Goal: Browse casually

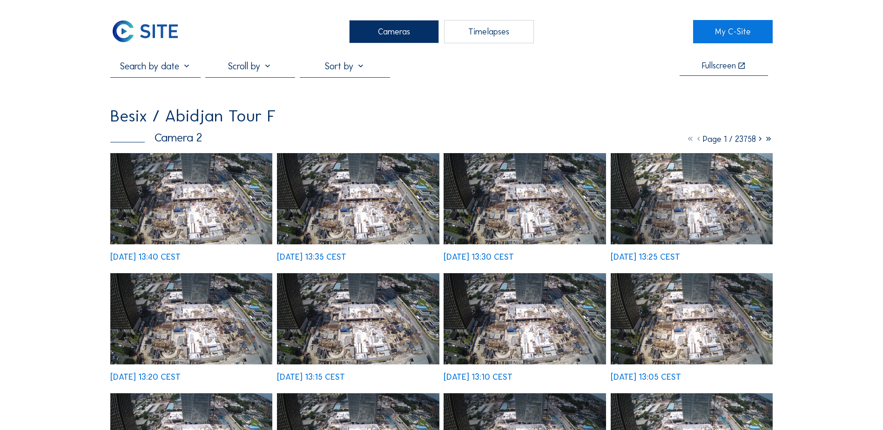
click at [178, 233] on img at bounding box center [191, 198] width 162 height 91
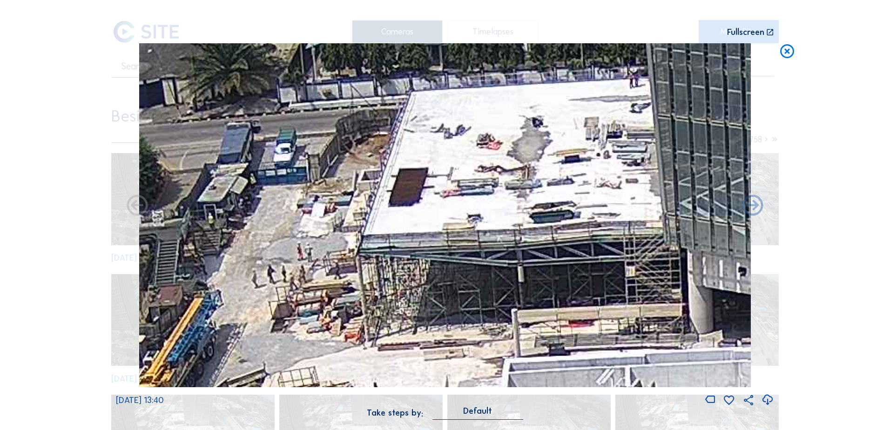
drag, startPoint x: 358, startPoint y: 204, endPoint x: 352, endPoint y: 206, distance: 6.3
click at [352, 206] on img at bounding box center [445, 215] width 612 height 344
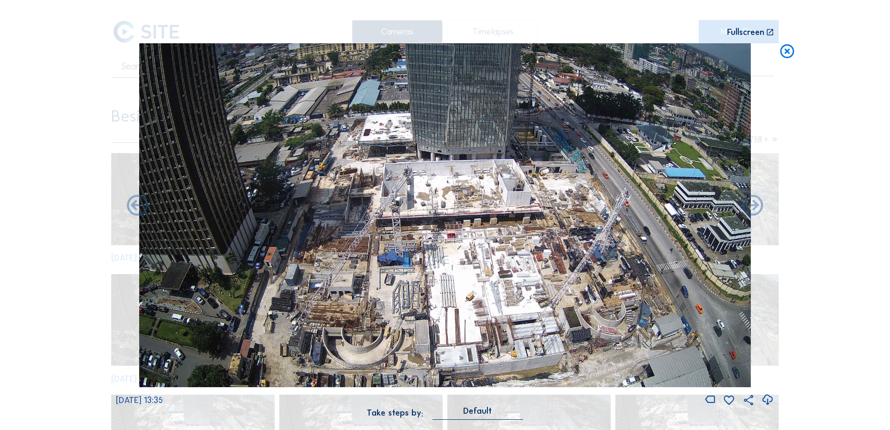
click at [405, 241] on img at bounding box center [445, 215] width 612 height 344
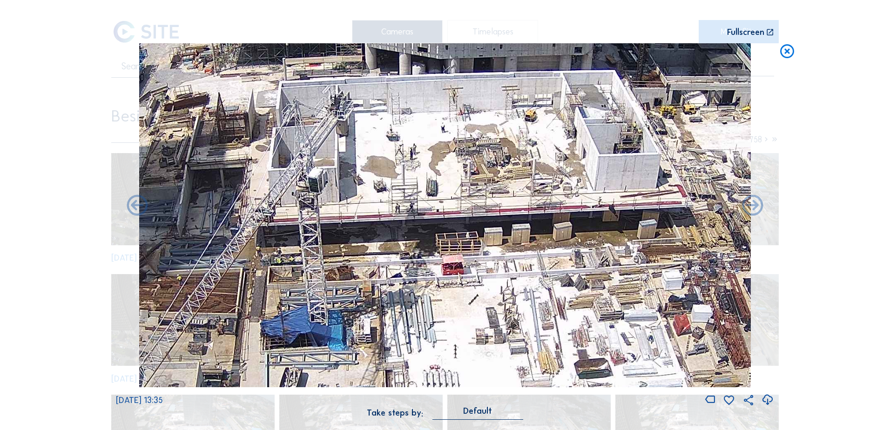
drag, startPoint x: 521, startPoint y: 216, endPoint x: 471, endPoint y: 238, distance: 54.8
click at [471, 238] on img at bounding box center [445, 215] width 612 height 344
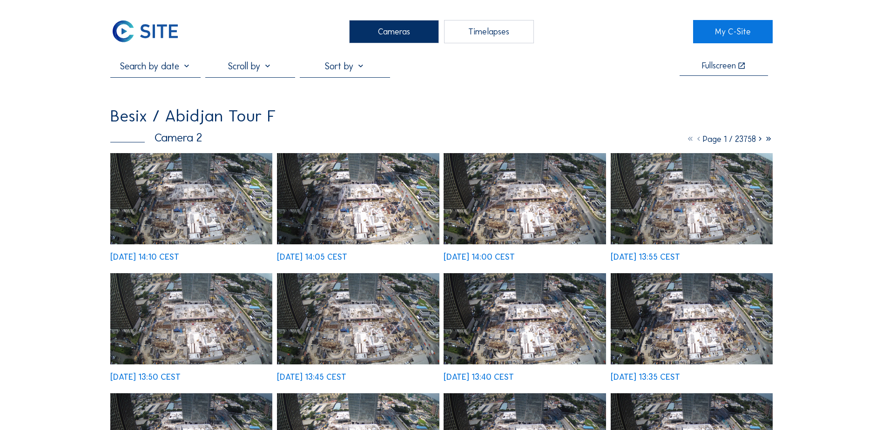
click at [144, 169] on div "[DATE] 14:10 CEST" at bounding box center [191, 207] width 162 height 108
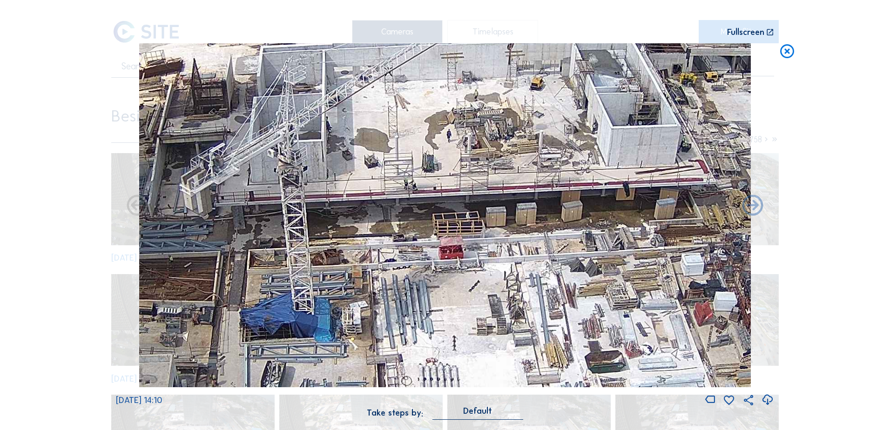
drag, startPoint x: 445, startPoint y: 231, endPoint x: 439, endPoint y: 269, distance: 38.1
click at [439, 269] on img at bounding box center [445, 215] width 612 height 344
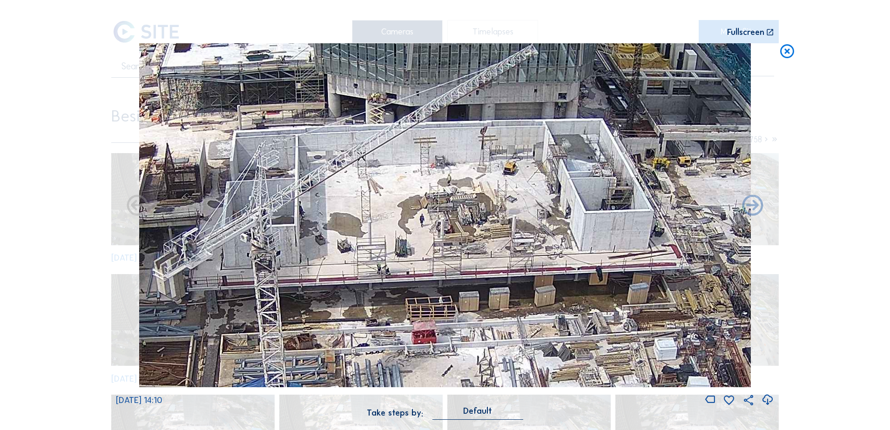
drag, startPoint x: 546, startPoint y: 151, endPoint x: 519, endPoint y: 198, distance: 54.4
click at [523, 200] on img at bounding box center [445, 215] width 612 height 344
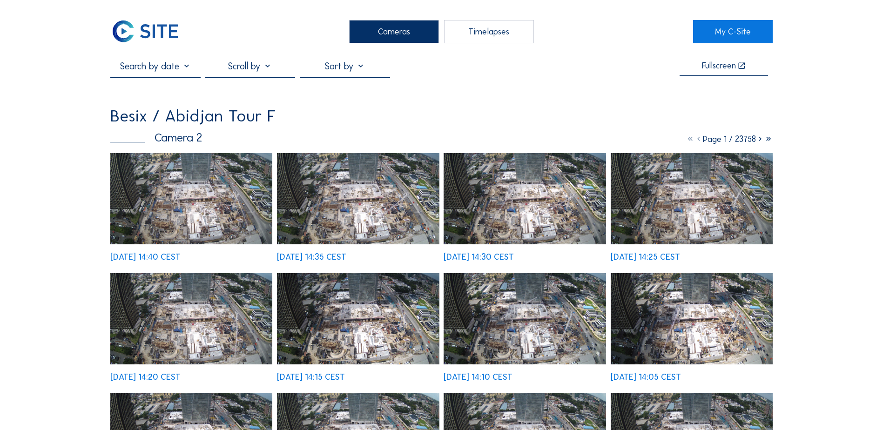
click at [173, 198] on img at bounding box center [191, 198] width 162 height 91
